Goal: Information Seeking & Learning: Learn about a topic

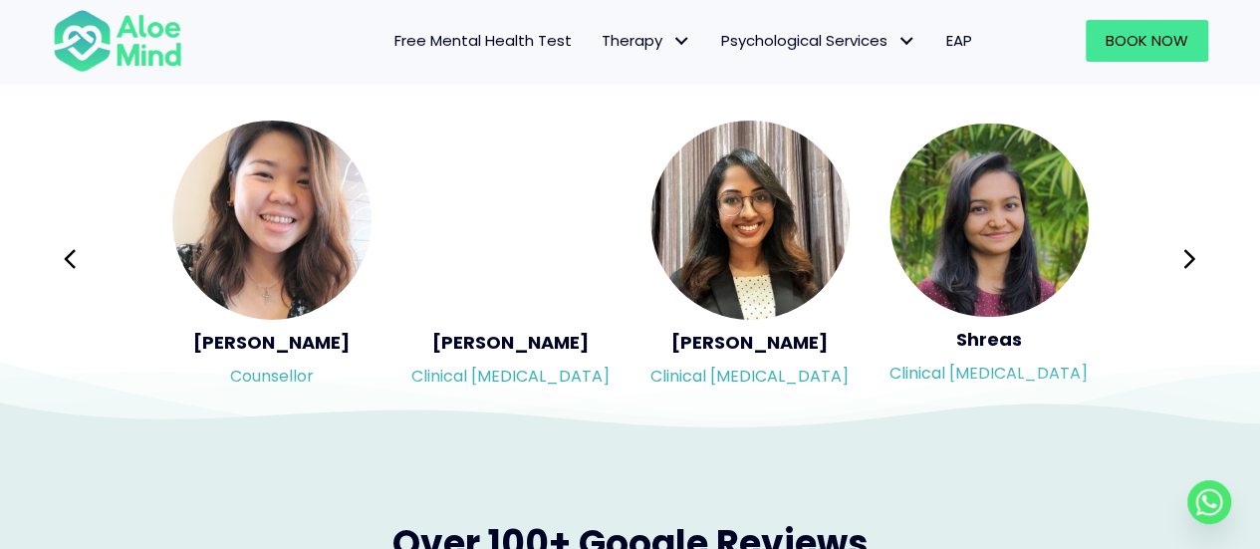
scroll to position [3386, 0]
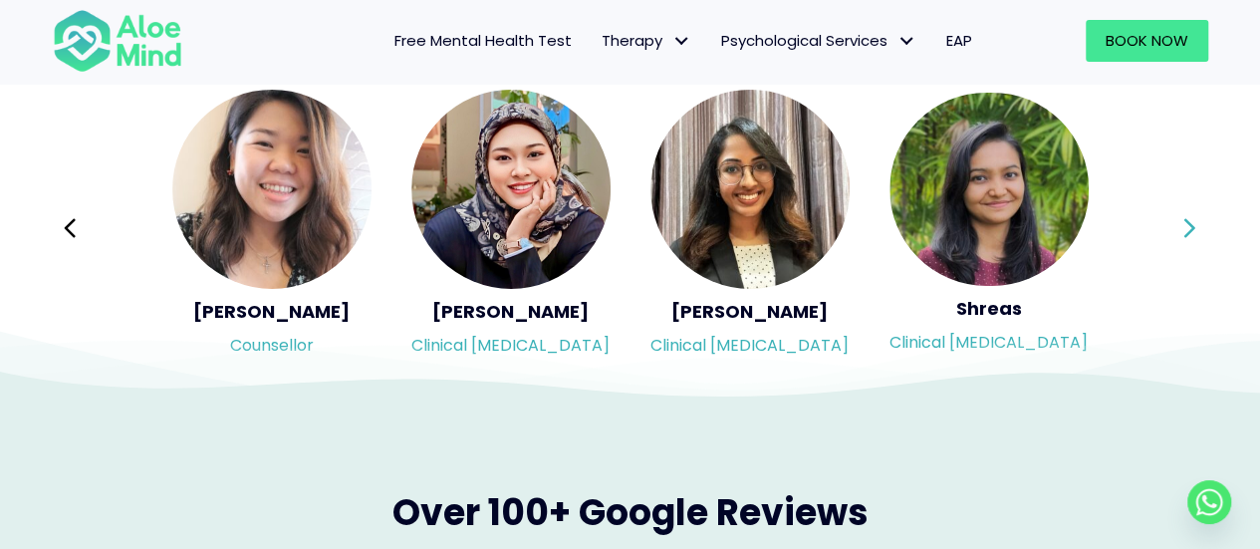
click at [1184, 230] on div "Syndy Clinical psychologist Diveena Clinical psychologist Elynna Counsellor Eme…" at bounding box center [630, 228] width 1155 height 281
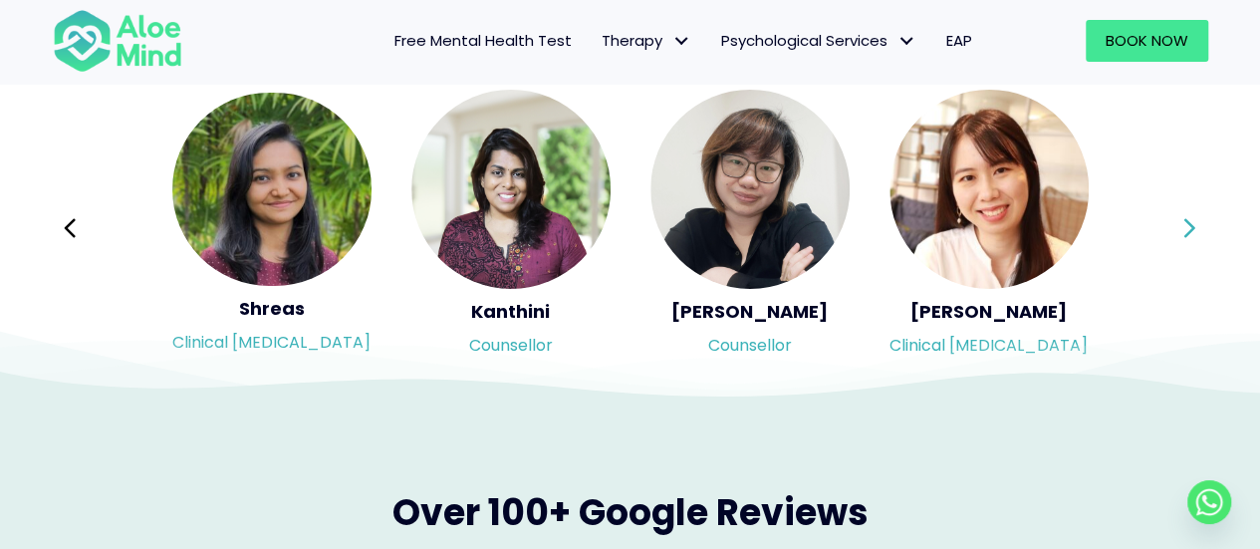
click at [1184, 230] on div "Syndy Clinical psychologist Diveena Clinical psychologist Elynna Counsellor Eme…" at bounding box center [630, 228] width 1155 height 281
click at [1184, 230] on icon at bounding box center [1189, 228] width 14 height 38
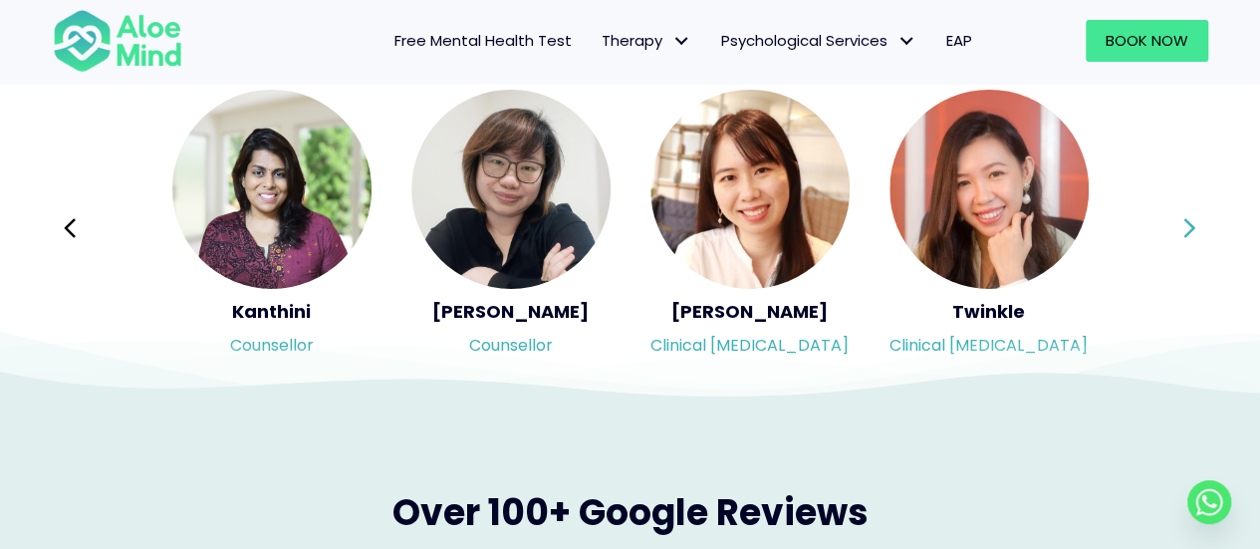
click at [1184, 230] on icon at bounding box center [1189, 228] width 14 height 38
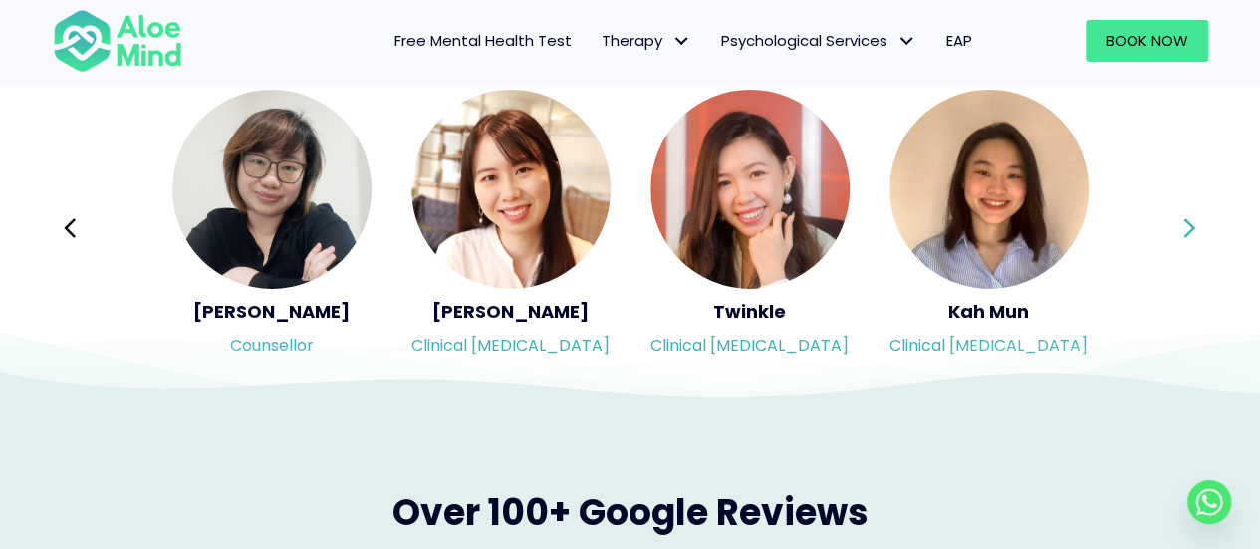
click at [1184, 230] on icon at bounding box center [1189, 228] width 14 height 38
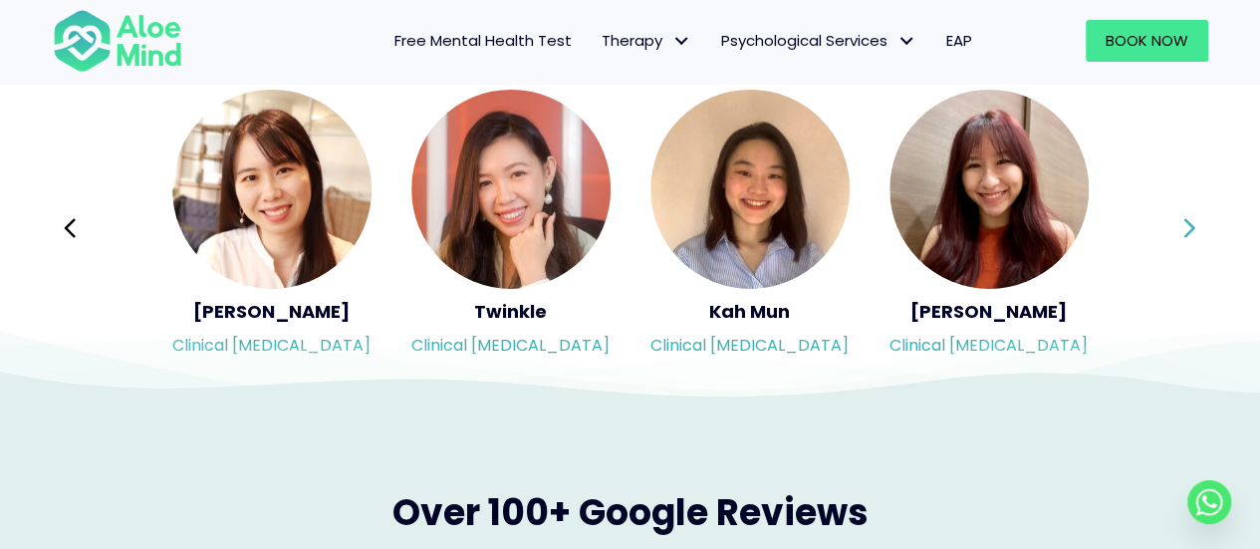
click at [1184, 230] on icon at bounding box center [1189, 228] width 14 height 38
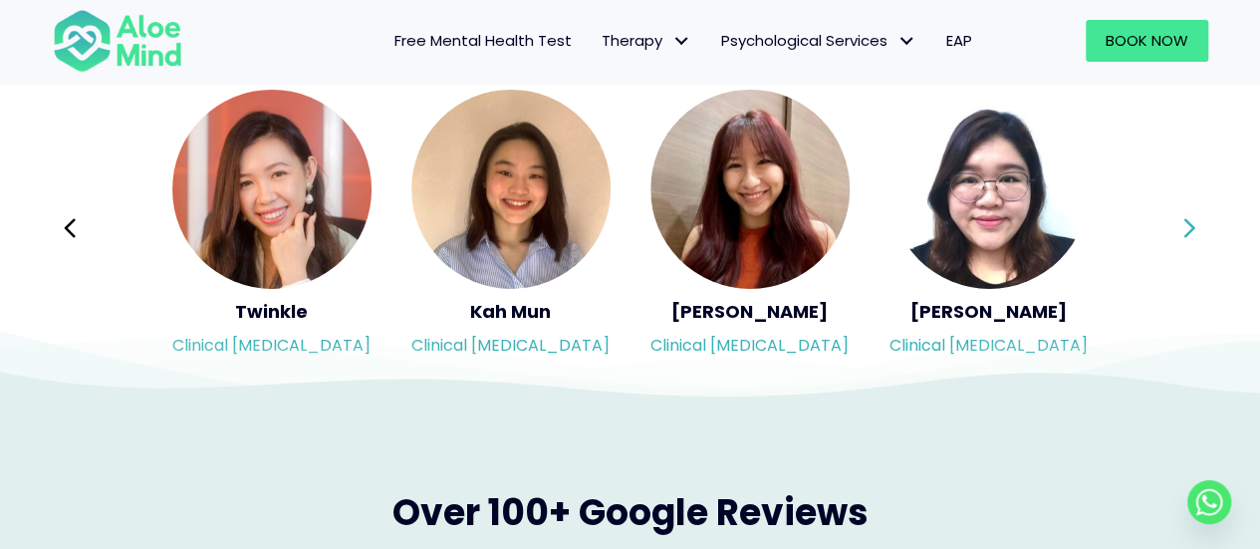
click at [1184, 230] on icon at bounding box center [1189, 228] width 14 height 38
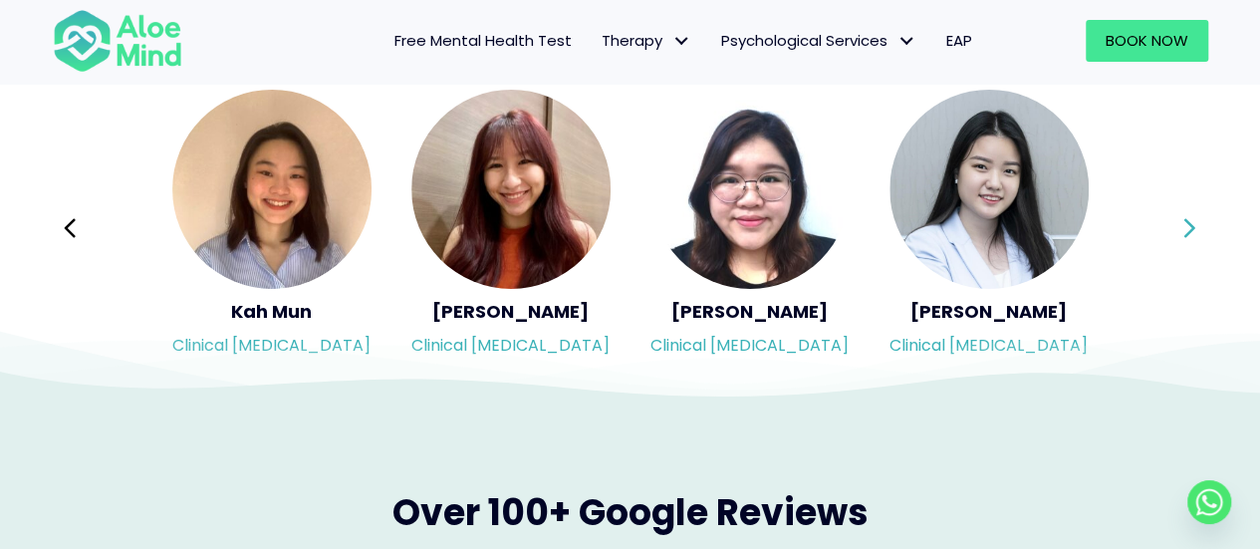
click at [1184, 230] on icon at bounding box center [1189, 228] width 14 height 38
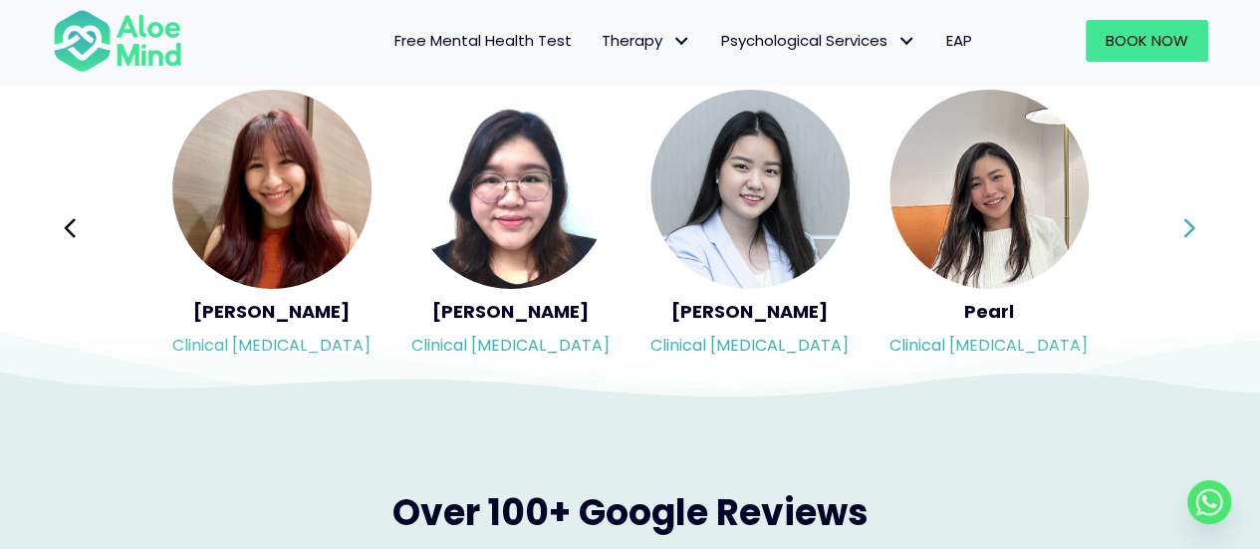
click at [1184, 230] on icon at bounding box center [1189, 228] width 14 height 38
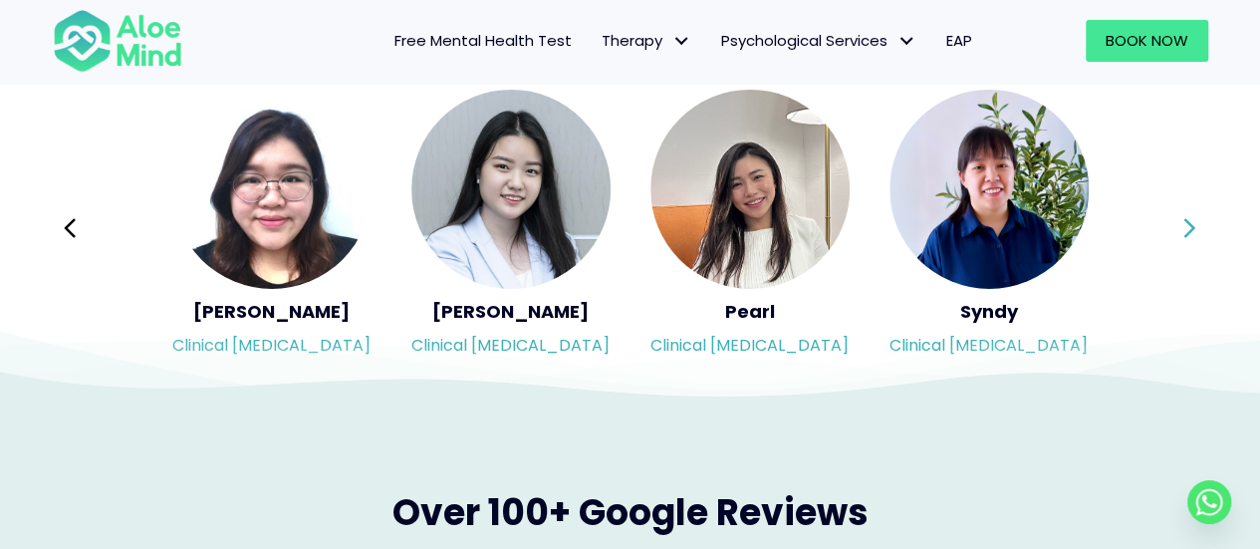
click at [1184, 230] on icon at bounding box center [1189, 228] width 14 height 38
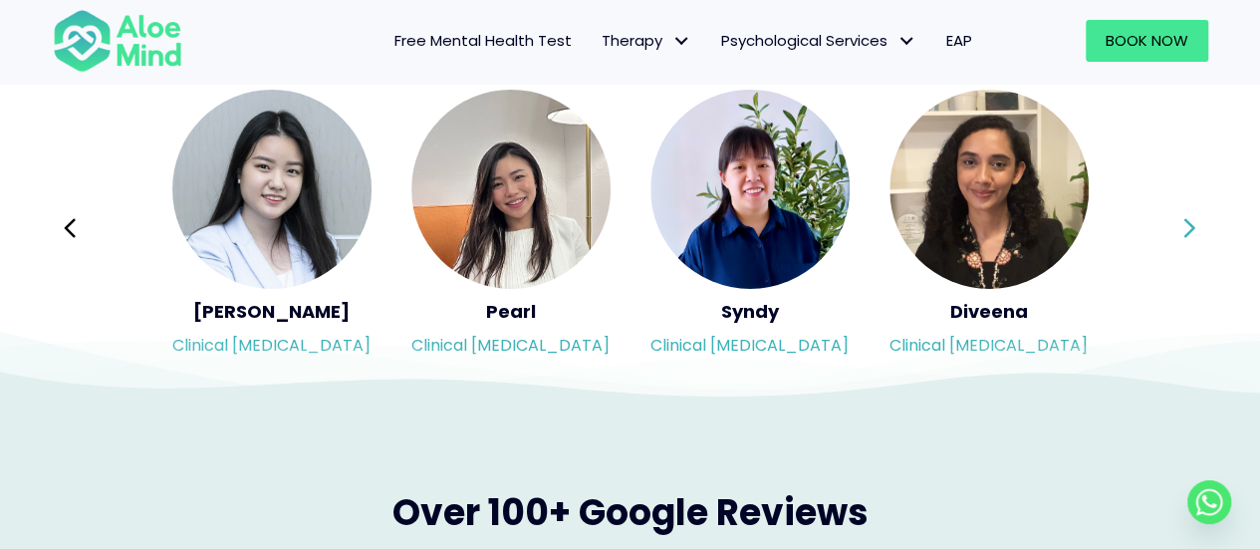
click at [1184, 230] on icon at bounding box center [1189, 228] width 14 height 38
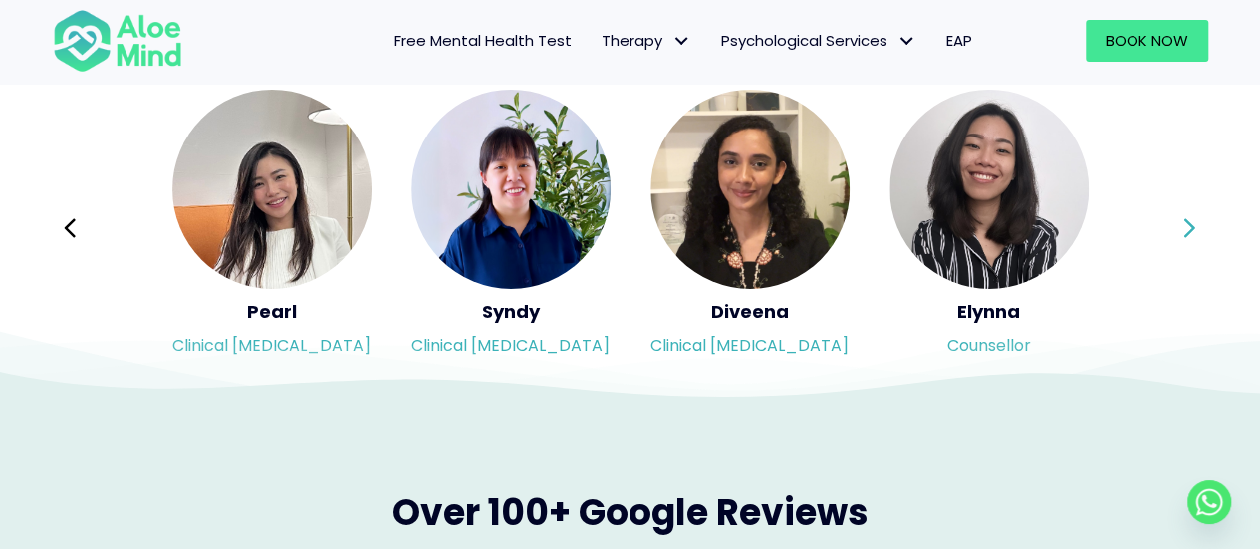
click at [1184, 230] on icon at bounding box center [1189, 228] width 14 height 38
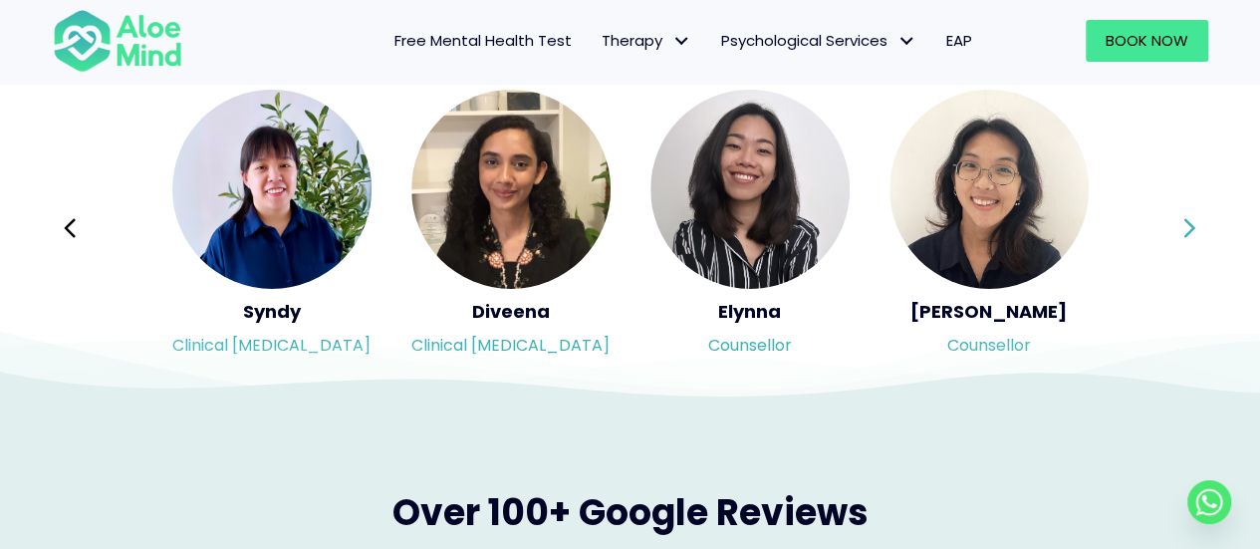
click at [1184, 230] on icon at bounding box center [1189, 228] width 14 height 38
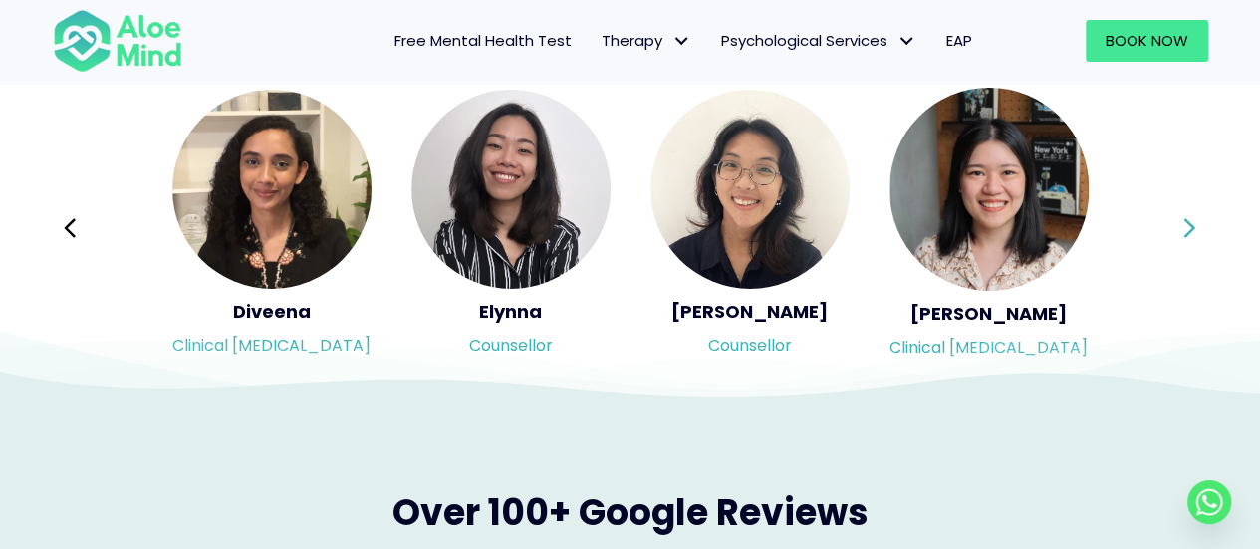
click at [1184, 230] on icon at bounding box center [1189, 228] width 14 height 38
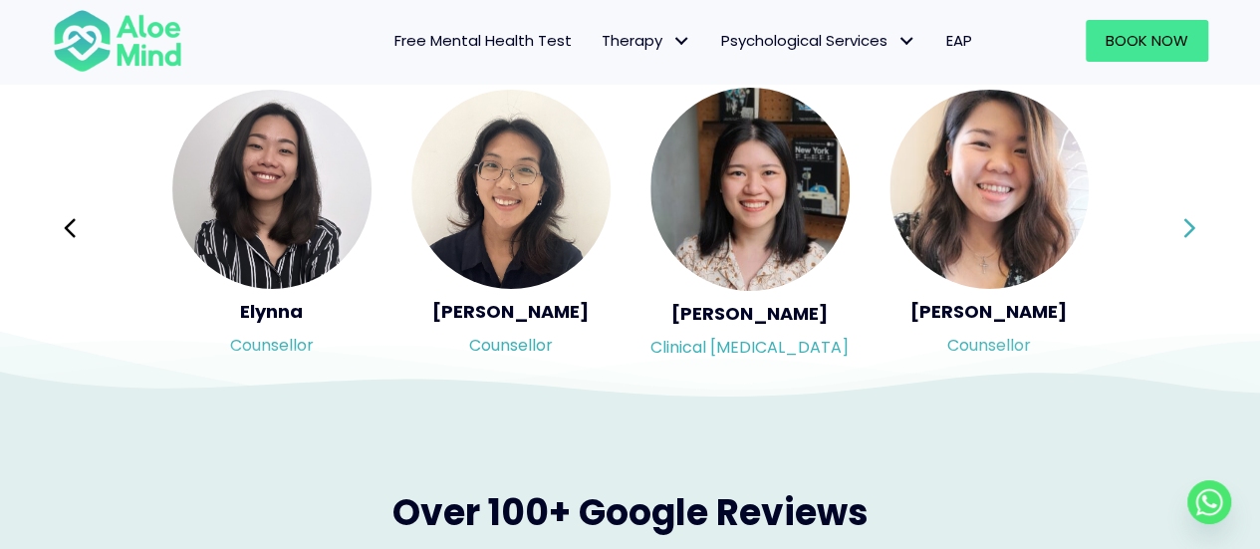
click at [1184, 230] on icon at bounding box center [1189, 228] width 14 height 38
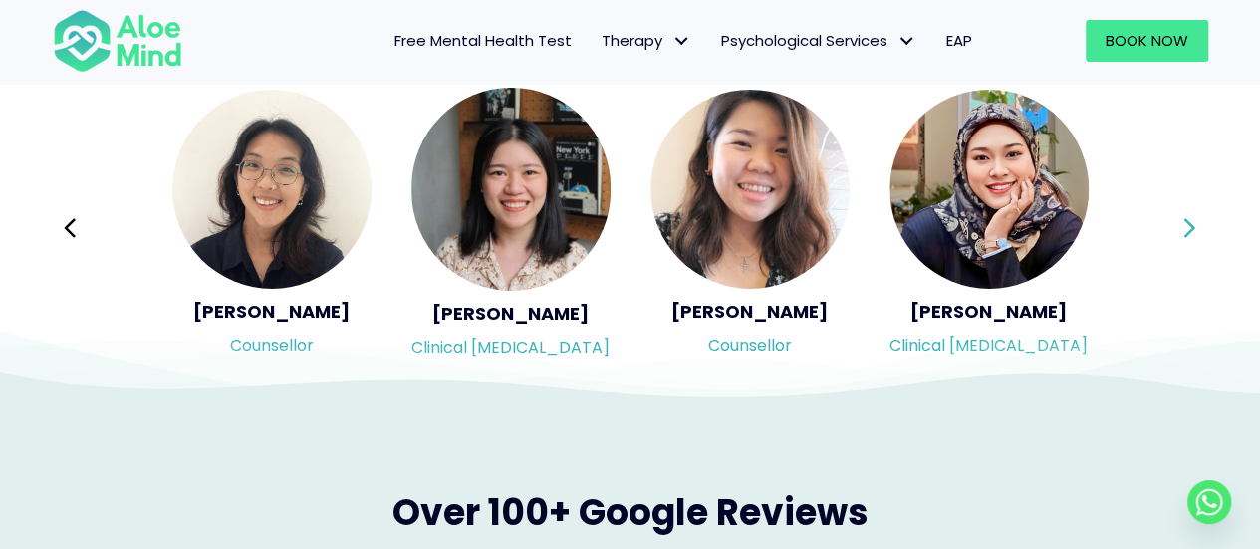
click at [1184, 230] on icon at bounding box center [1189, 228] width 14 height 38
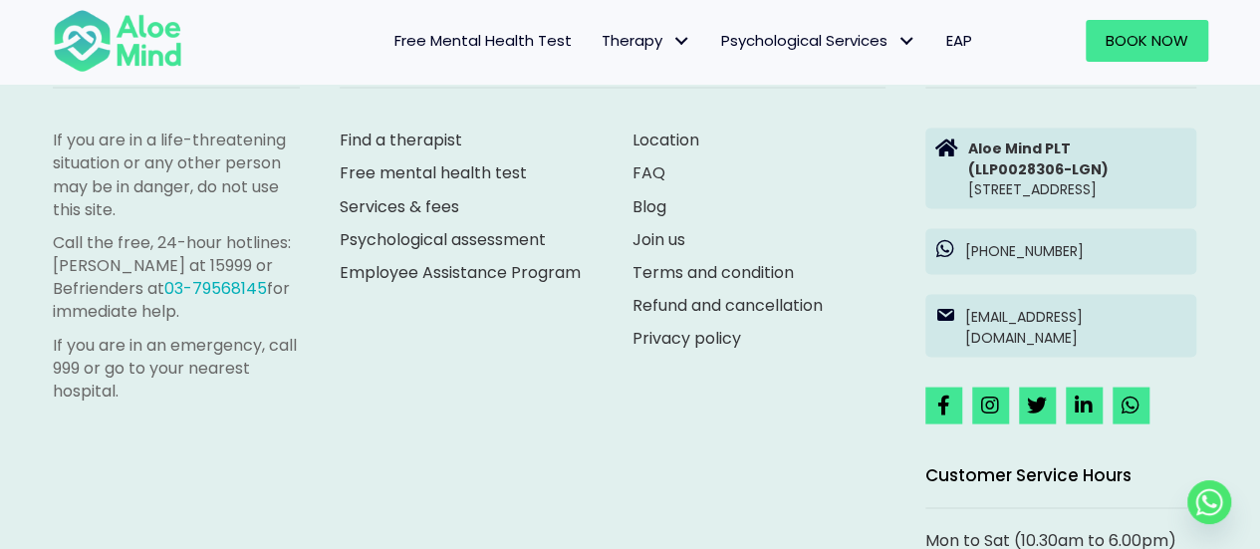
scroll to position [5568, 0]
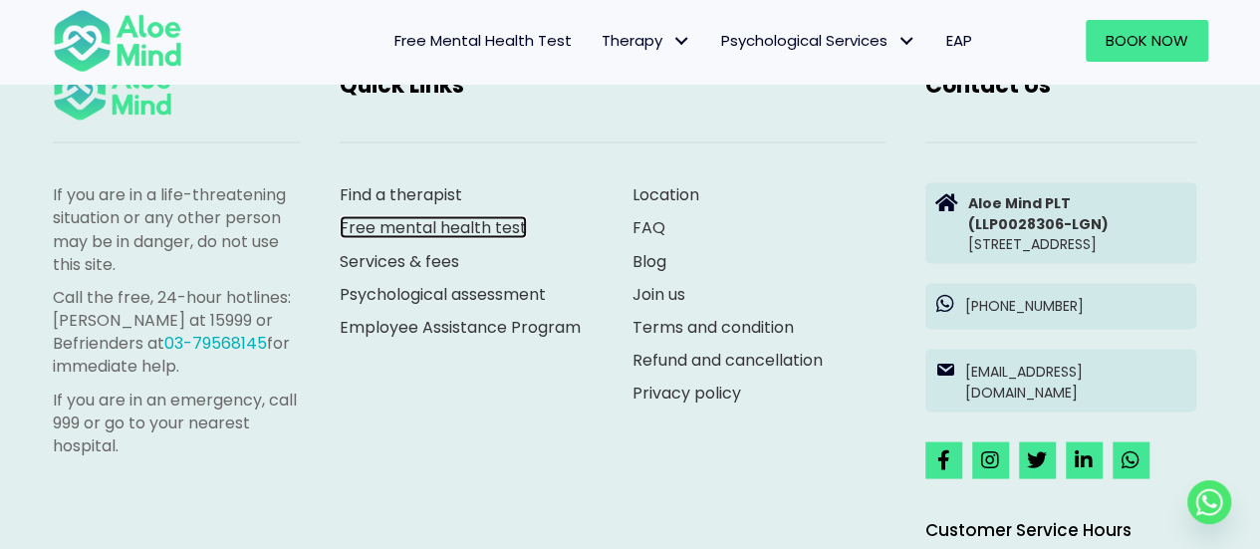
click at [507, 226] on link "Free mental health test" at bounding box center [433, 226] width 187 height 23
